Goal: Find contact information: Find contact information

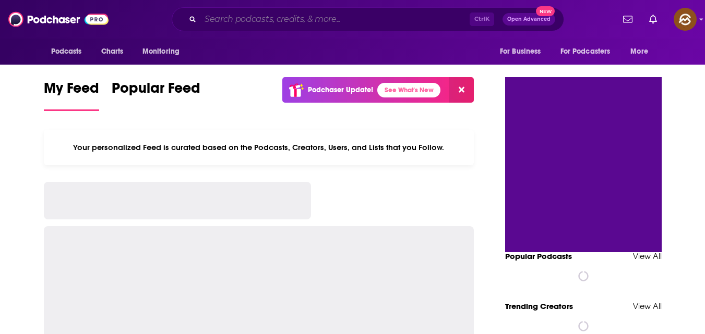
click at [272, 18] on input "Search podcasts, credits, & more..." at bounding box center [334, 19] width 269 height 17
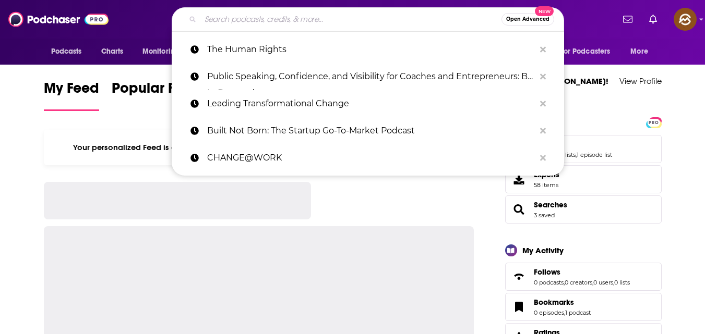
paste input "Black Arm of the Law"
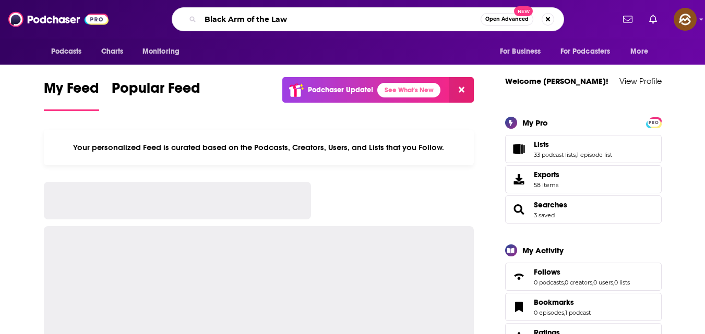
type input "Black Arm of the Law"
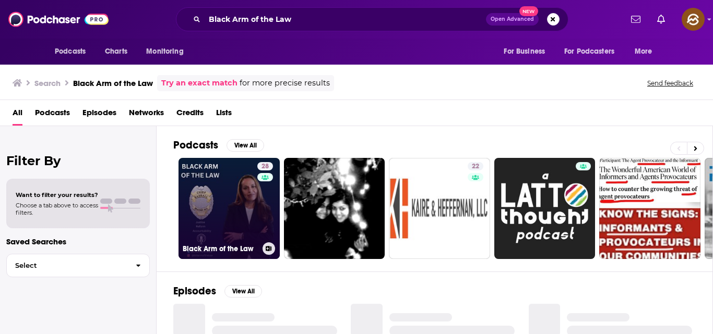
click at [187, 229] on link "28 Black Arm of the Law" at bounding box center [228, 208] width 101 height 101
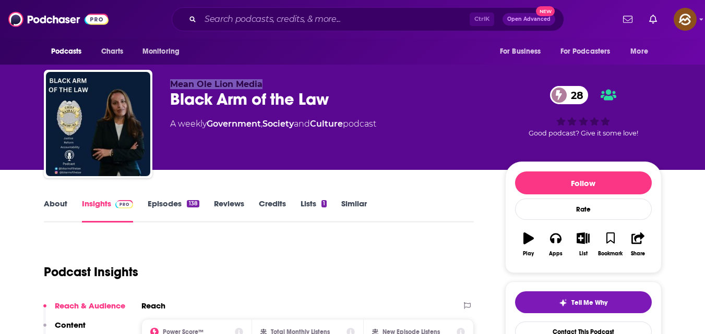
drag, startPoint x: 174, startPoint y: 83, endPoint x: 283, endPoint y: 84, distance: 109.6
click at [282, 84] on p "Mean Ole Lion Media" at bounding box center [329, 84] width 318 height 10
copy span "Mean Ole Lion Media"
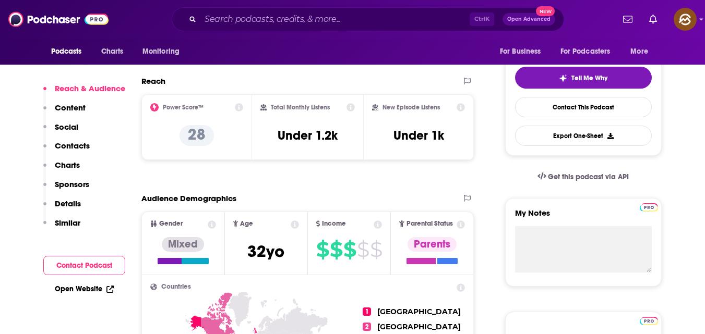
scroll to position [282, 0]
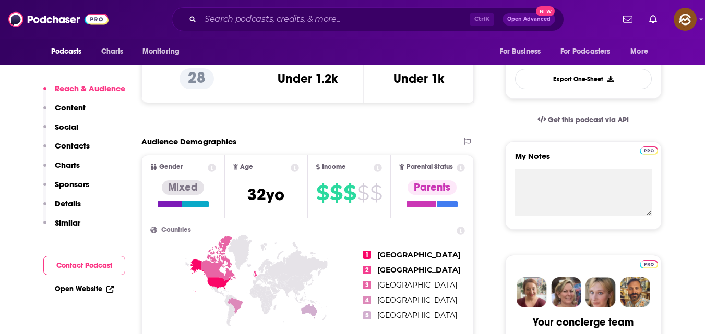
click at [77, 261] on button "Contact Podcast" at bounding box center [84, 265] width 82 height 19
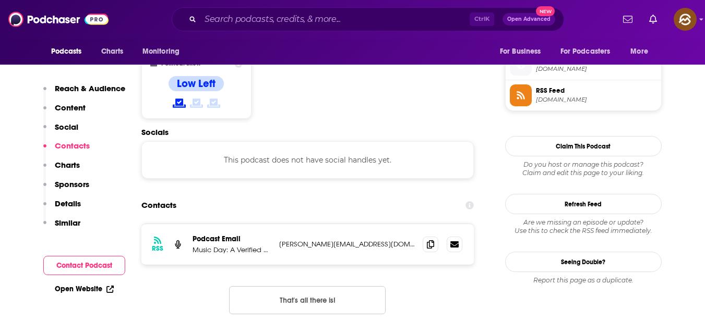
scroll to position [839, 0]
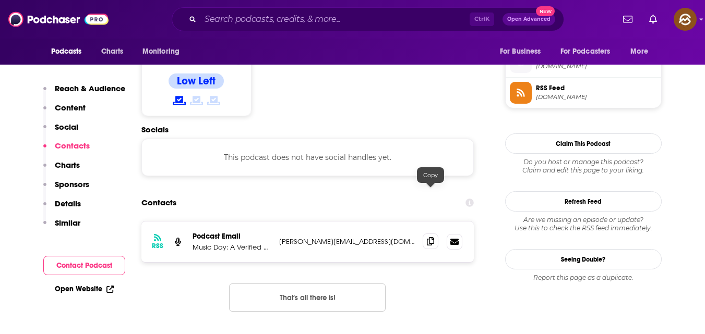
click at [433, 234] on span at bounding box center [431, 242] width 16 height 16
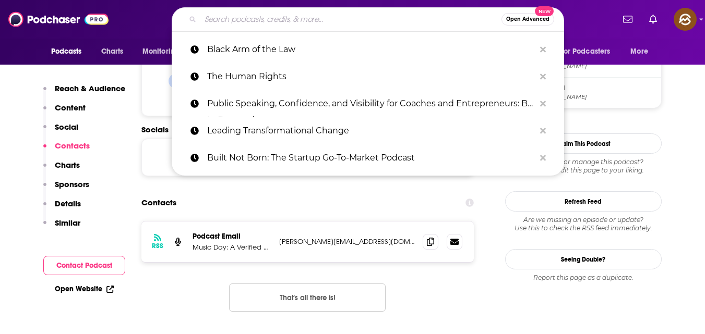
click at [347, 19] on input "Search podcasts, credits, & more..." at bounding box center [350, 19] width 301 height 17
paste input "Cross & Gavel Podcast"
type input "Cross & Gavel Podcast"
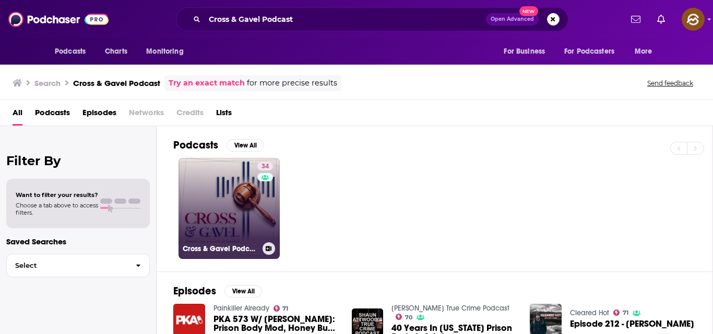
click at [238, 183] on link "34 Cross & Gavel Podcast" at bounding box center [228, 208] width 101 height 101
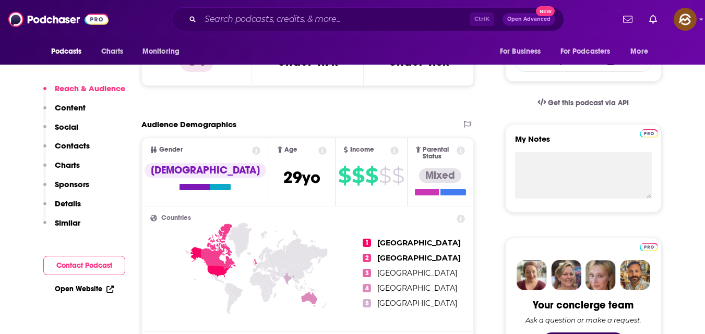
scroll to position [299, 0]
click at [106, 267] on button "Contact Podcast" at bounding box center [84, 265] width 82 height 19
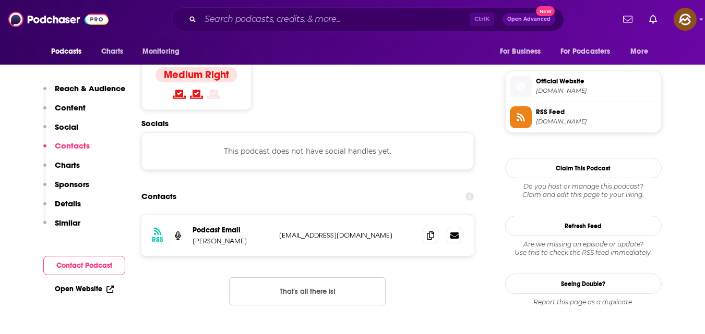
scroll to position [827, 0]
click at [427, 231] on icon at bounding box center [430, 235] width 7 height 8
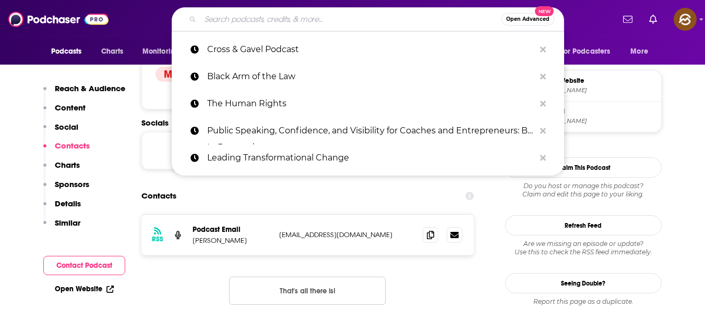
click at [306, 19] on input "Search podcasts, credits, & more..." at bounding box center [350, 19] width 301 height 17
paste input "The Nod"
type input "The Nod"
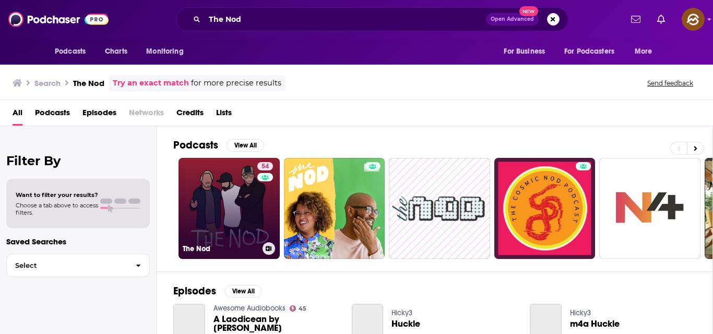
click at [221, 192] on link "54 The Nod" at bounding box center [228, 208] width 101 height 101
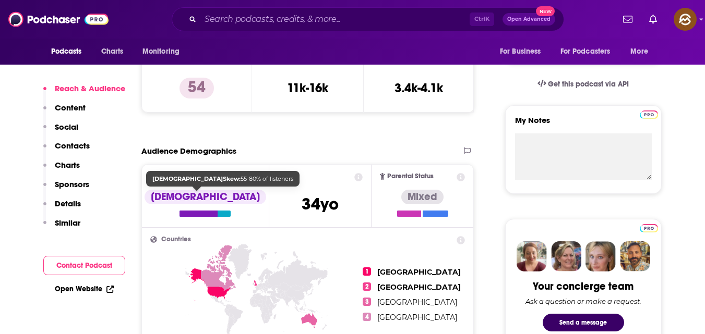
scroll to position [318, 0]
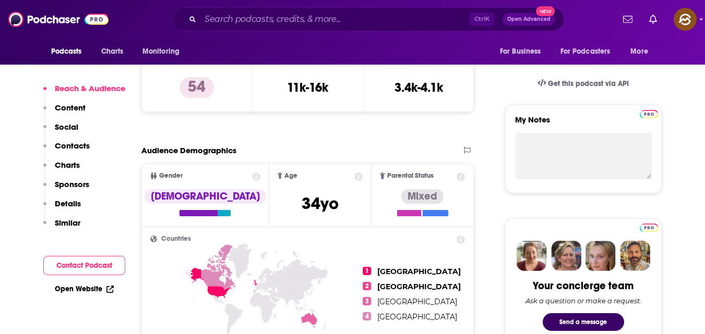
click at [98, 258] on button "Contact Podcast" at bounding box center [84, 265] width 82 height 19
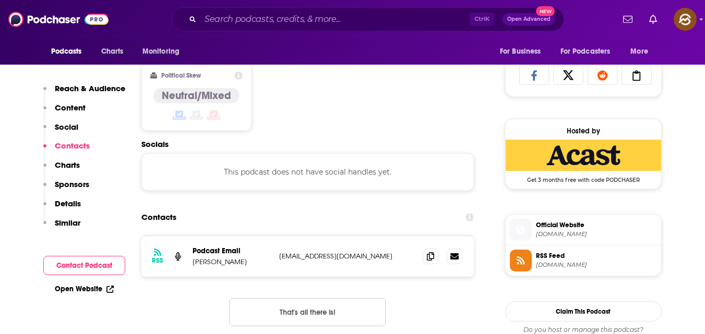
scroll to position [746, 0]
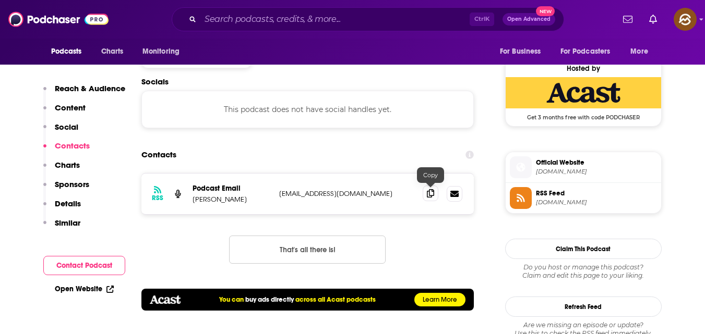
click at [434, 194] on icon at bounding box center [430, 193] width 7 height 8
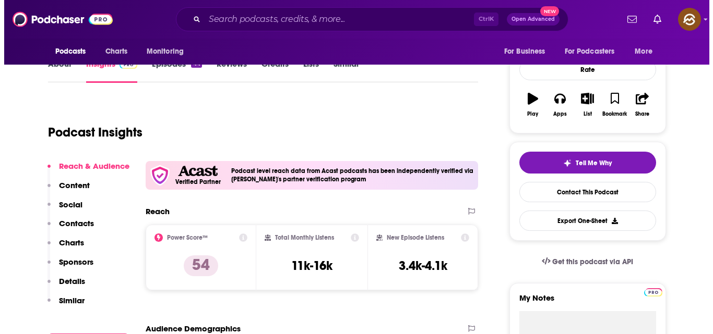
scroll to position [0, 0]
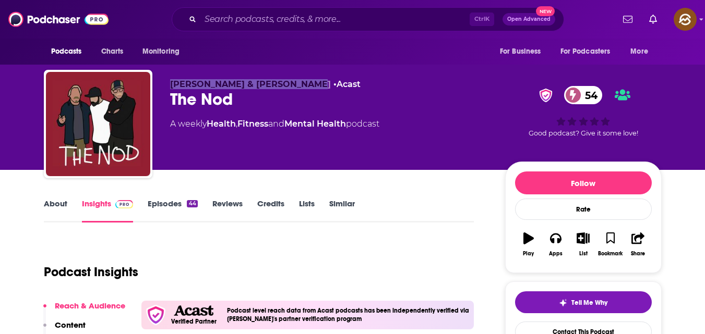
drag, startPoint x: 172, startPoint y: 77, endPoint x: 309, endPoint y: 87, distance: 137.5
click at [309, 87] on div "[PERSON_NAME] & [PERSON_NAME] • Acast The Nod 54 A weekly Health , Fitness and …" at bounding box center [353, 126] width 618 height 113
copy span "[PERSON_NAME] & [PERSON_NAME]"
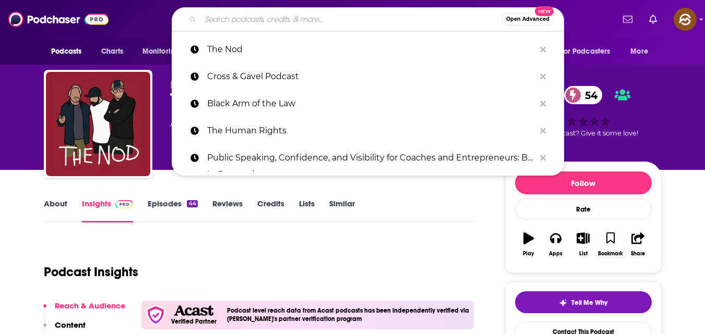
click at [330, 21] on input "Search podcasts, credits, & more..." at bounding box center [350, 19] width 301 height 17
paste input "[PERSON_NAME] & [PERSON_NAME]"
type input "[PERSON_NAME] & [PERSON_NAME]"
paste input "The 443 Podcast"
type input "The 443 Podcast"
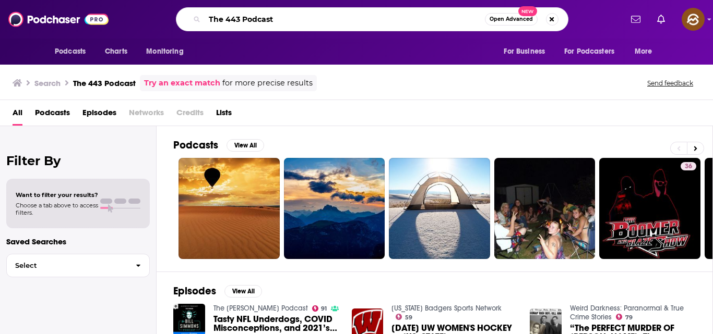
click at [296, 19] on input "The 443 Podcast" at bounding box center [345, 19] width 280 height 17
click at [300, 21] on input "The 443 Podcast" at bounding box center [345, 19] width 280 height 17
type input "The 443"
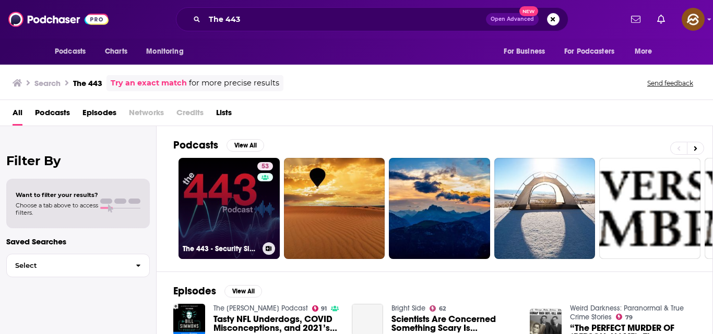
click at [200, 187] on link "53 The 443 - Security Simplified" at bounding box center [228, 208] width 101 height 101
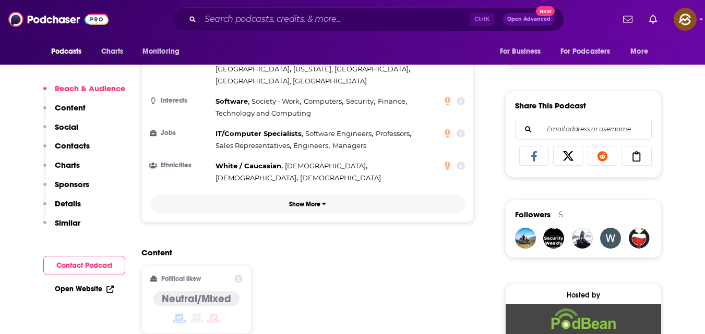
scroll to position [603, 0]
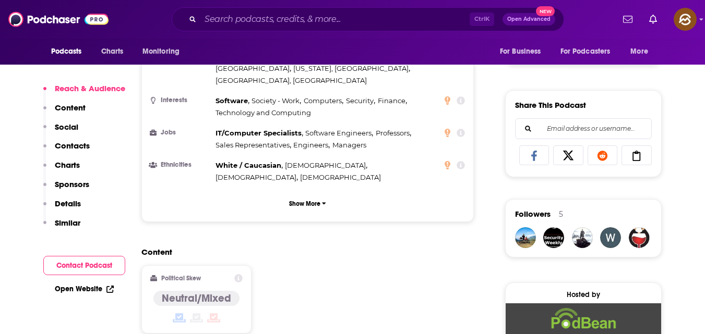
click at [98, 268] on button "Contact Podcast" at bounding box center [84, 265] width 82 height 19
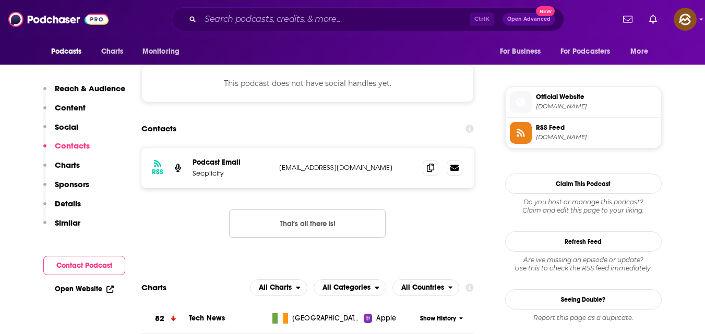
scroll to position [884, 0]
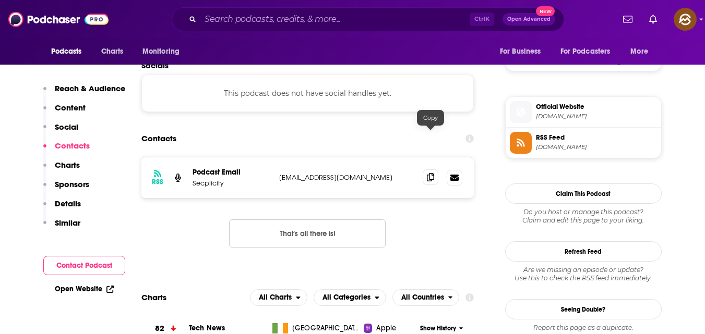
click at [427, 173] on icon at bounding box center [430, 177] width 7 height 8
